Goal: Check status: Check status

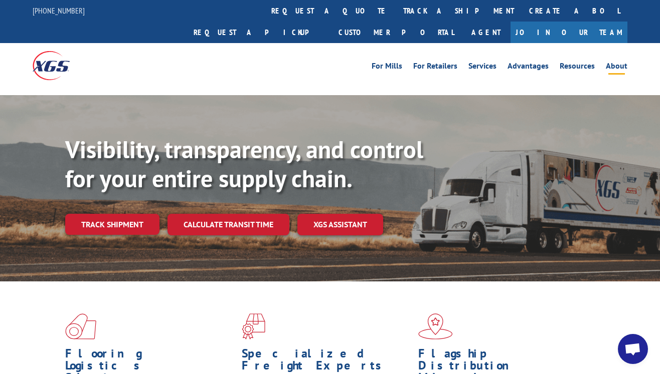
click at [622, 62] on link "About" at bounding box center [616, 67] width 22 height 11
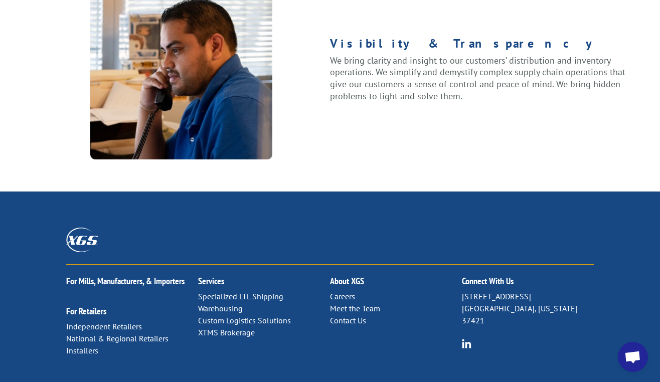
scroll to position [1365, 0]
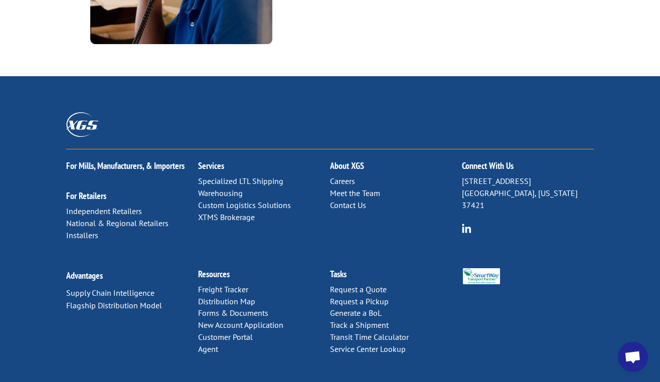
click at [207, 296] on link "Distribution Map" at bounding box center [226, 301] width 57 height 10
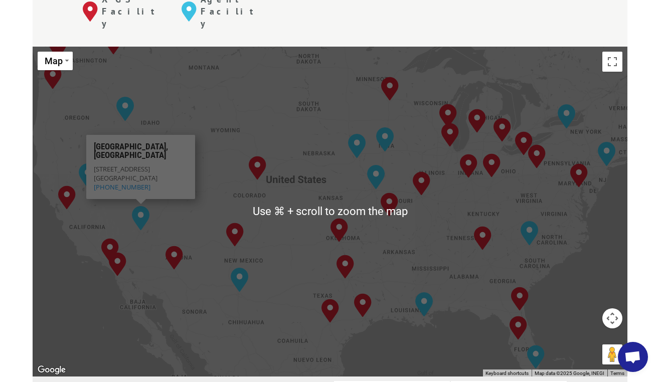
scroll to position [448, 0]
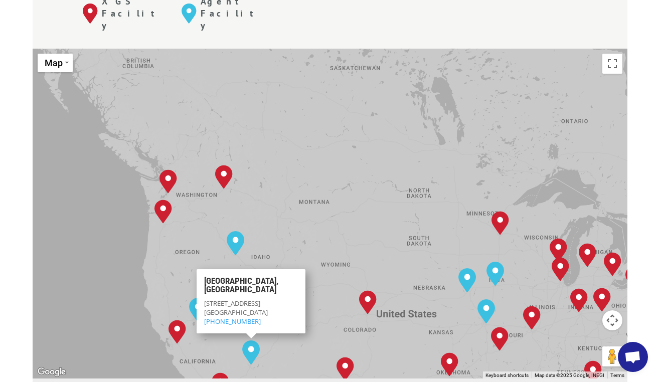
drag, startPoint x: 77, startPoint y: 86, endPoint x: 179, endPoint y: 201, distance: 153.7
click at [189, 224] on div "[GEOGRAPHIC_DATA], [GEOGRAPHIC_DATA] [GEOGRAPHIC_DATA], [GEOGRAPHIC_DATA] [GEOG…" at bounding box center [330, 214] width 594 height 330
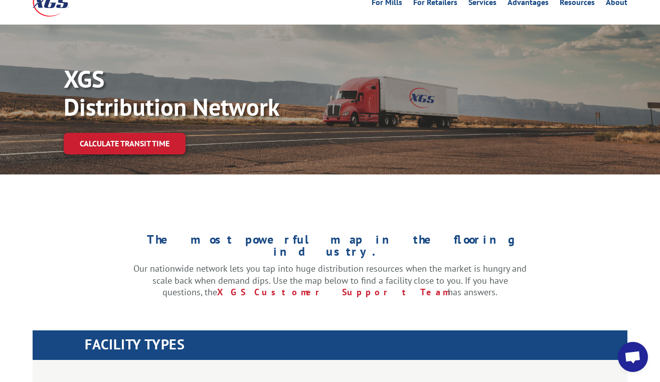
scroll to position [0, 0]
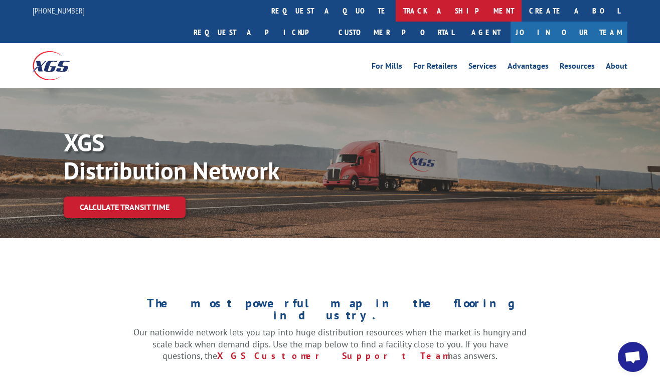
click at [395, 9] on link "track a shipment" at bounding box center [458, 11] width 126 height 22
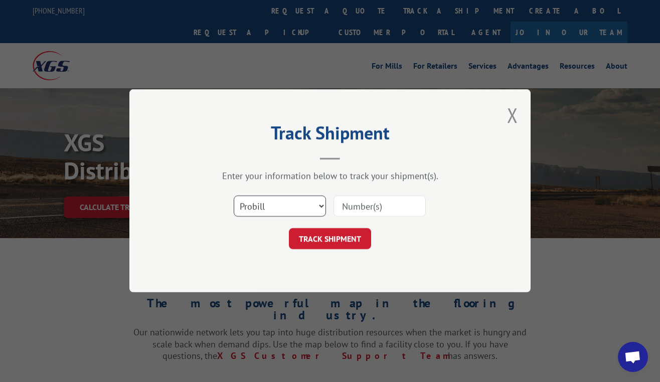
click at [293, 199] on select "Select category... Probill BOL PO" at bounding box center [280, 206] width 92 height 21
select select "bol"
click at [358, 203] on input at bounding box center [379, 206] width 92 height 21
paste input "92514-1"
type input "92514-1"
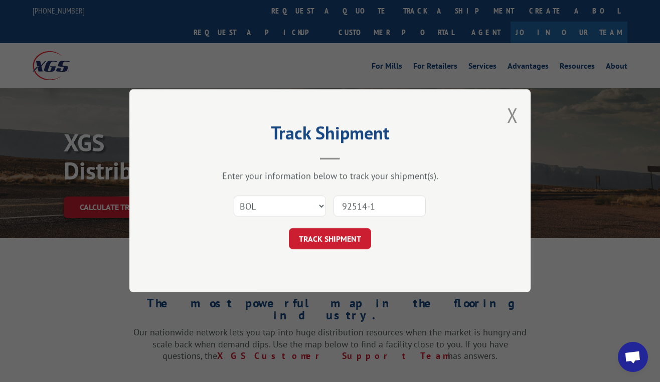
click button "TRACK SHIPMENT" at bounding box center [330, 239] width 82 height 21
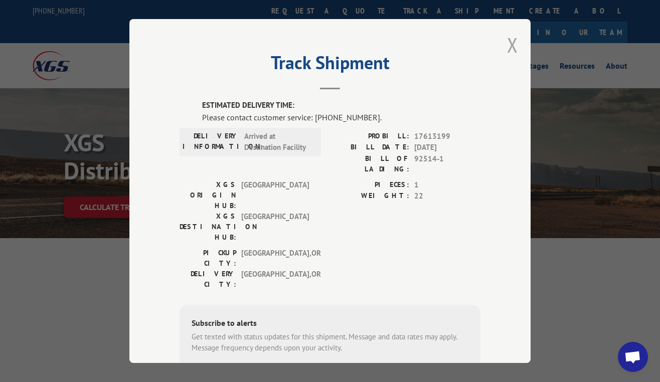
click at [512, 43] on button "Close modal" at bounding box center [512, 45] width 11 height 27
